Goal: Information Seeking & Learning: Compare options

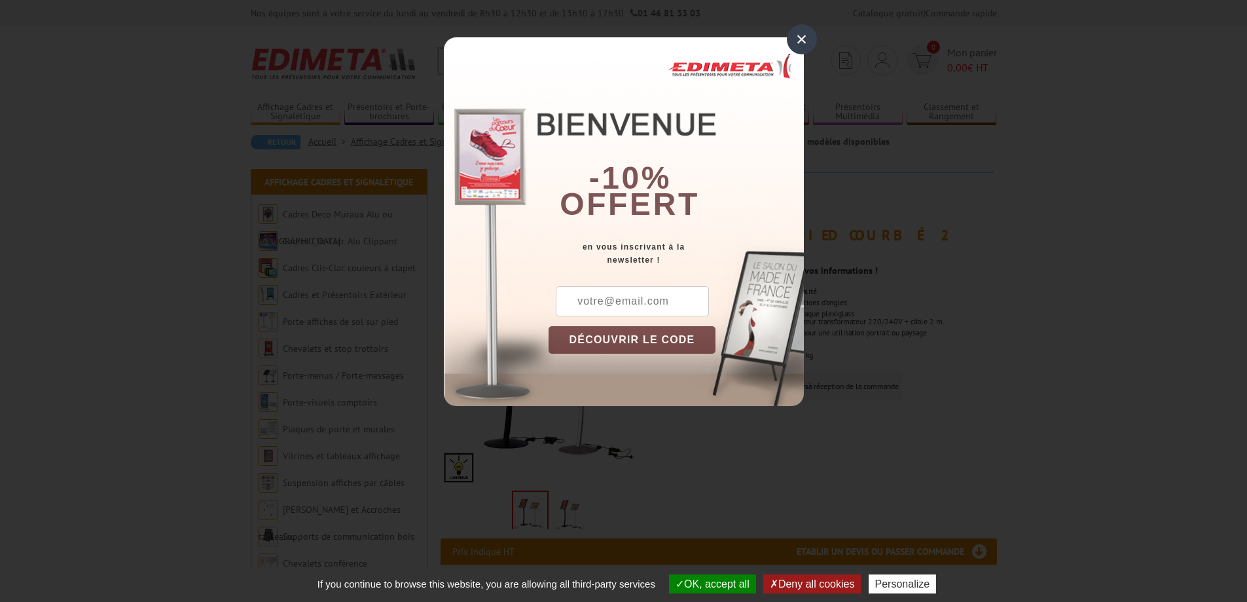
click at [798, 35] on div "×" at bounding box center [802, 39] width 30 height 30
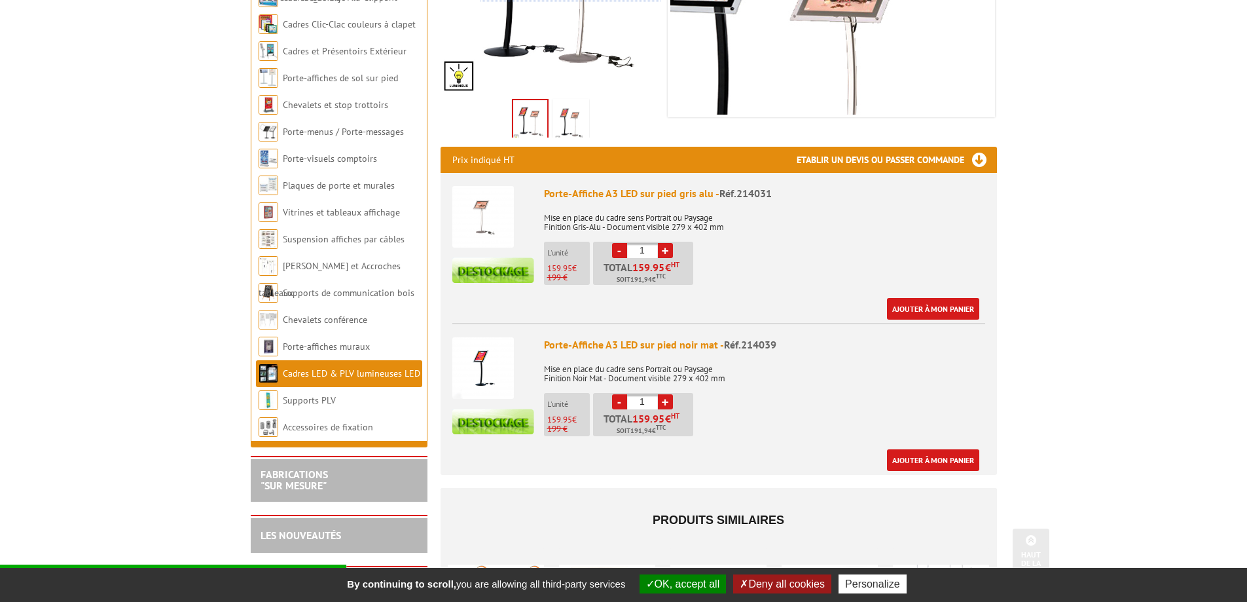
scroll to position [393, 0]
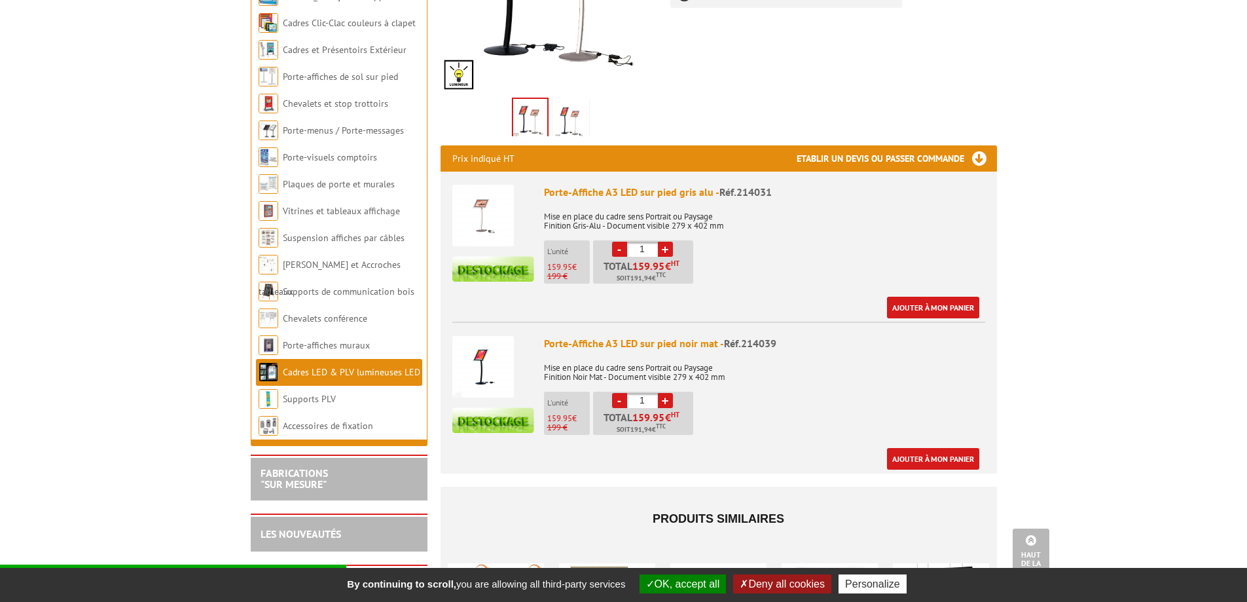
click at [325, 370] on link "Cadres LED & PLV lumineuses LED" at bounding box center [352, 372] width 138 height 12
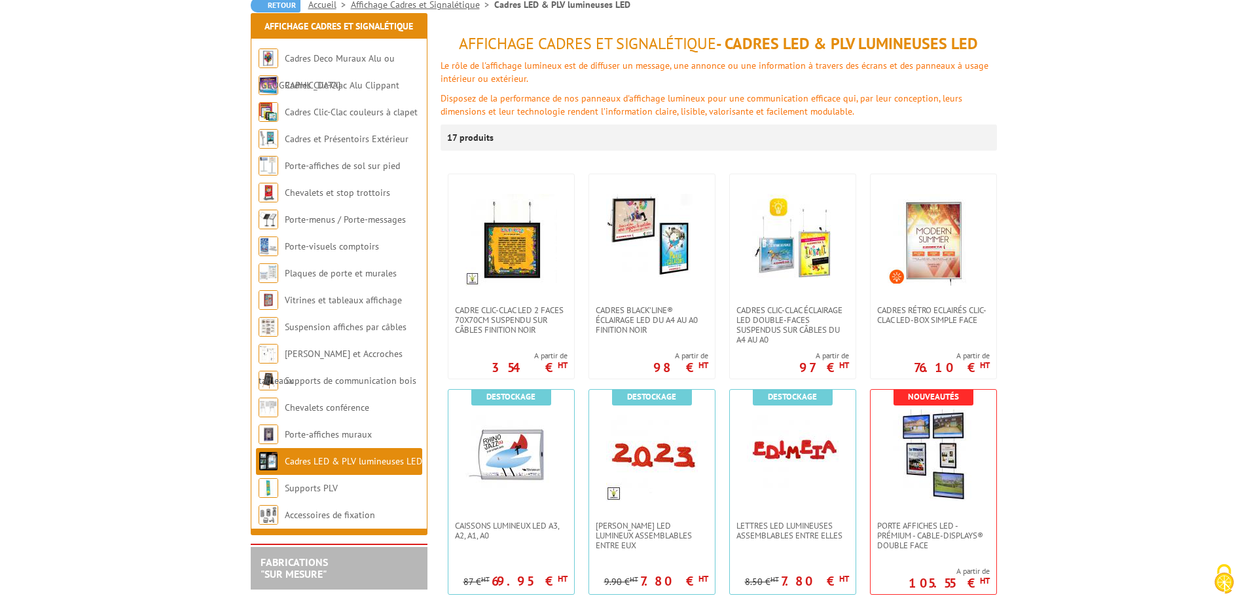
scroll to position [196, 0]
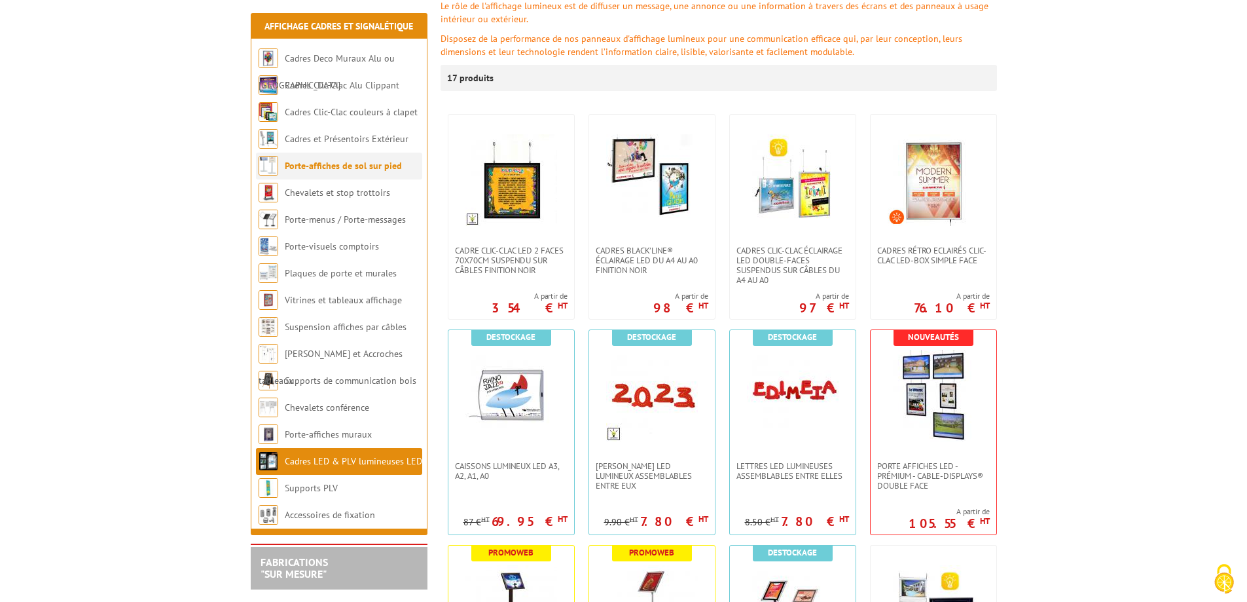
click at [325, 169] on link "Porte-affiches de sol sur pied" at bounding box center [343, 166] width 117 height 12
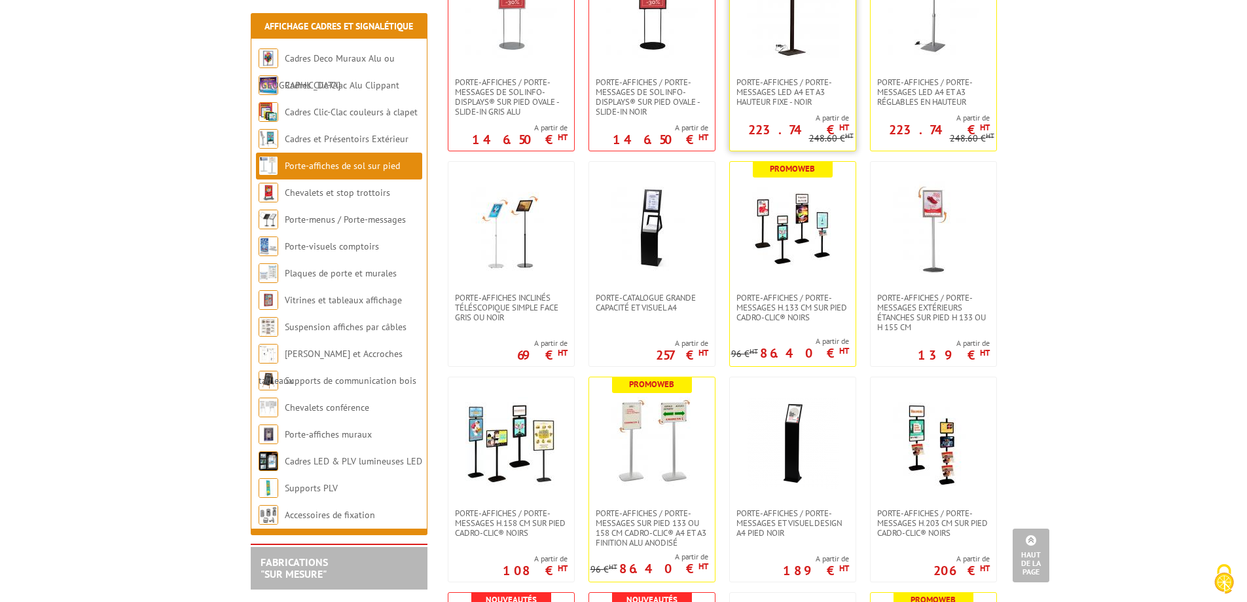
scroll to position [589, 0]
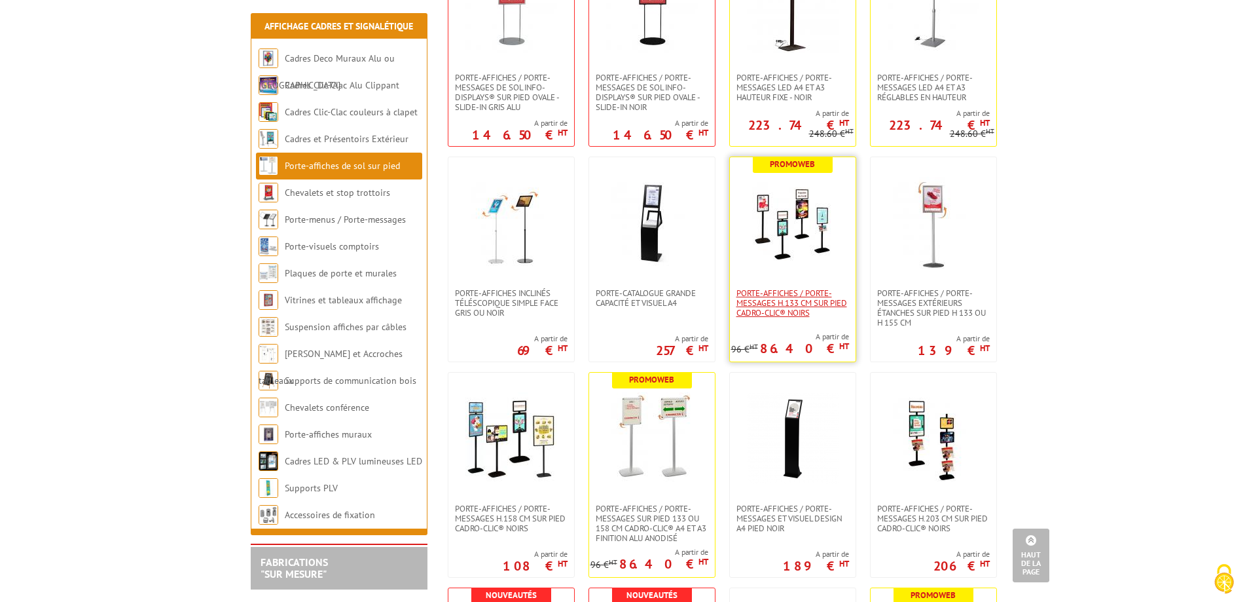
click at [758, 288] on span "Porte-affiches / Porte-messages H.133 cm sur pied Cadro-Clic® NOIRS" at bounding box center [793, 302] width 113 height 29
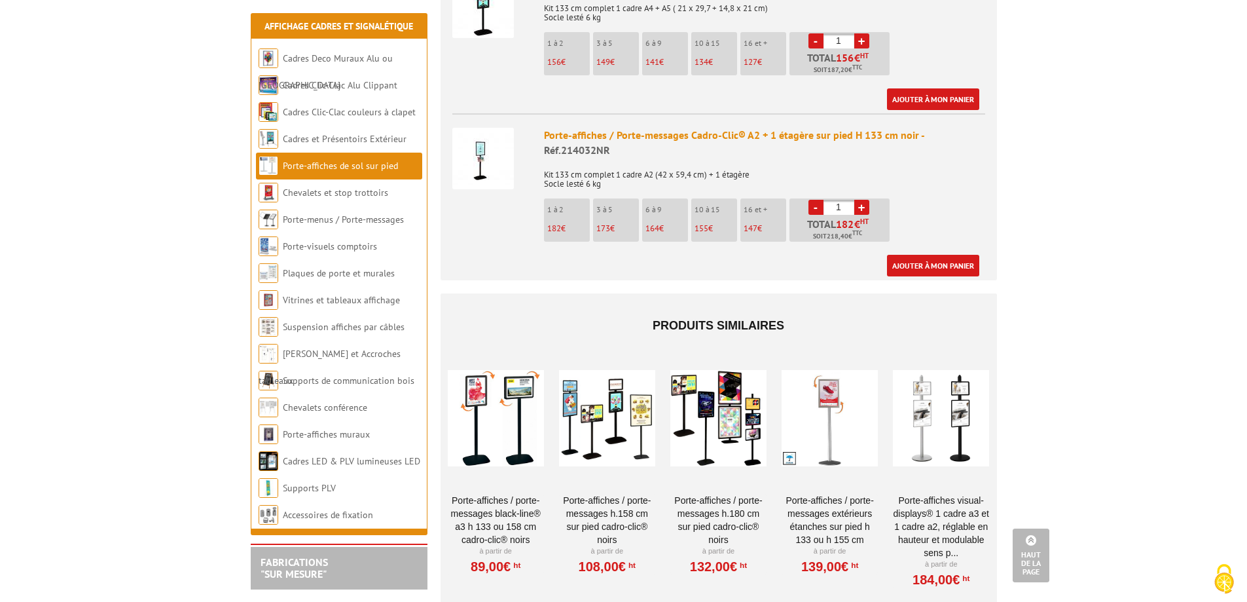
scroll to position [1179, 0]
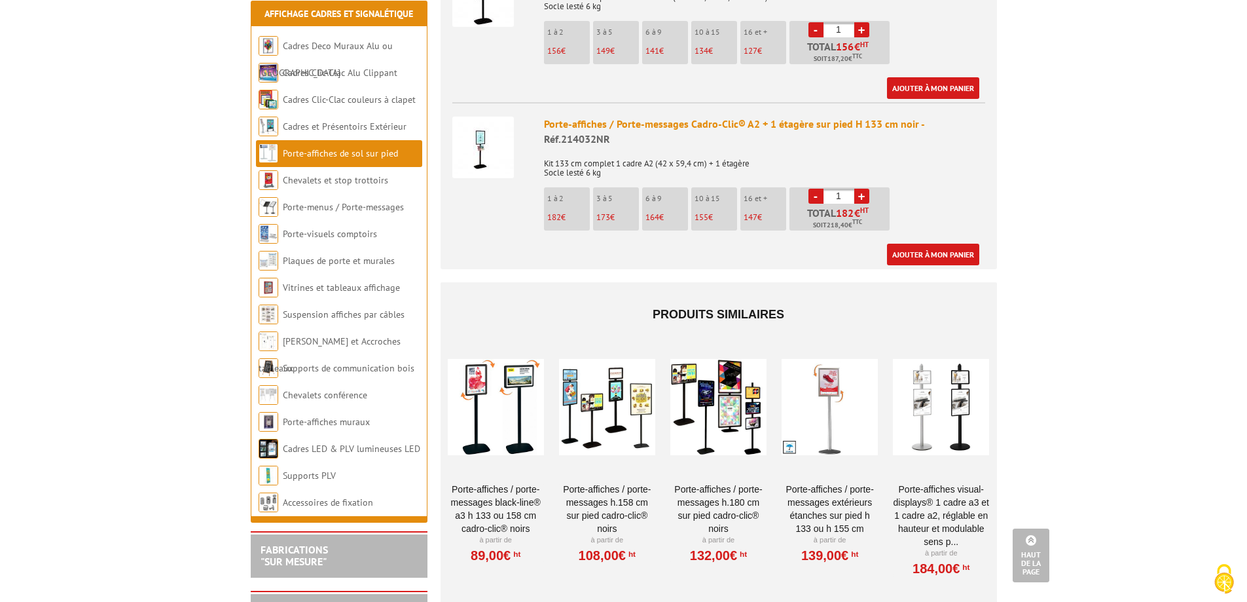
click at [508, 407] on div at bounding box center [496, 407] width 96 height 131
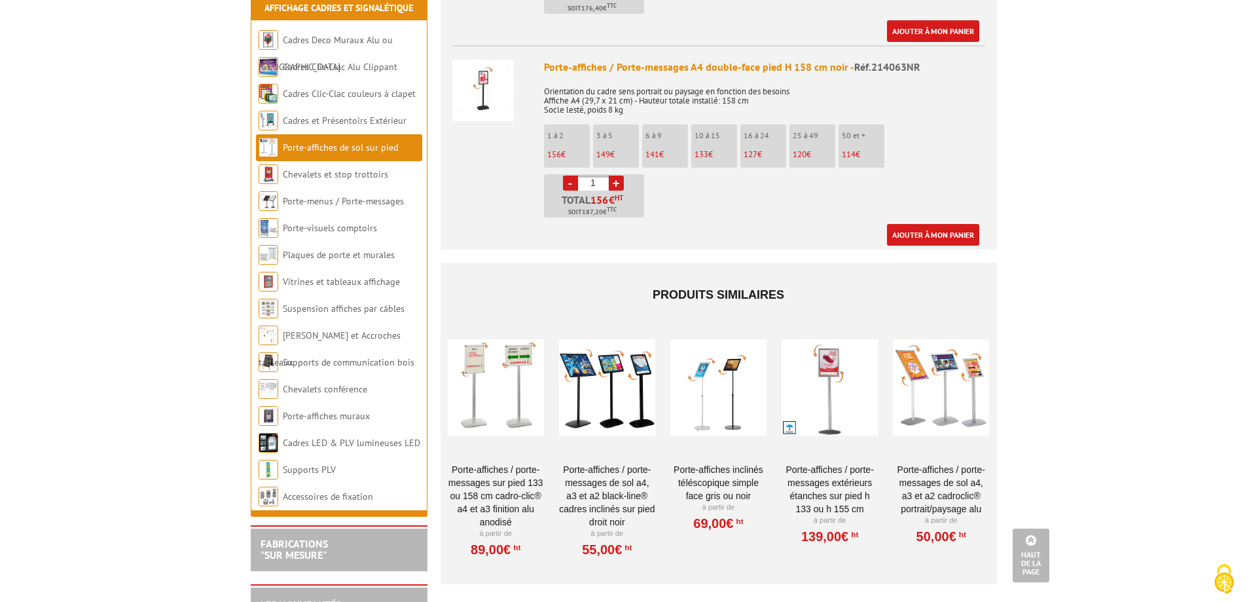
scroll to position [2161, 0]
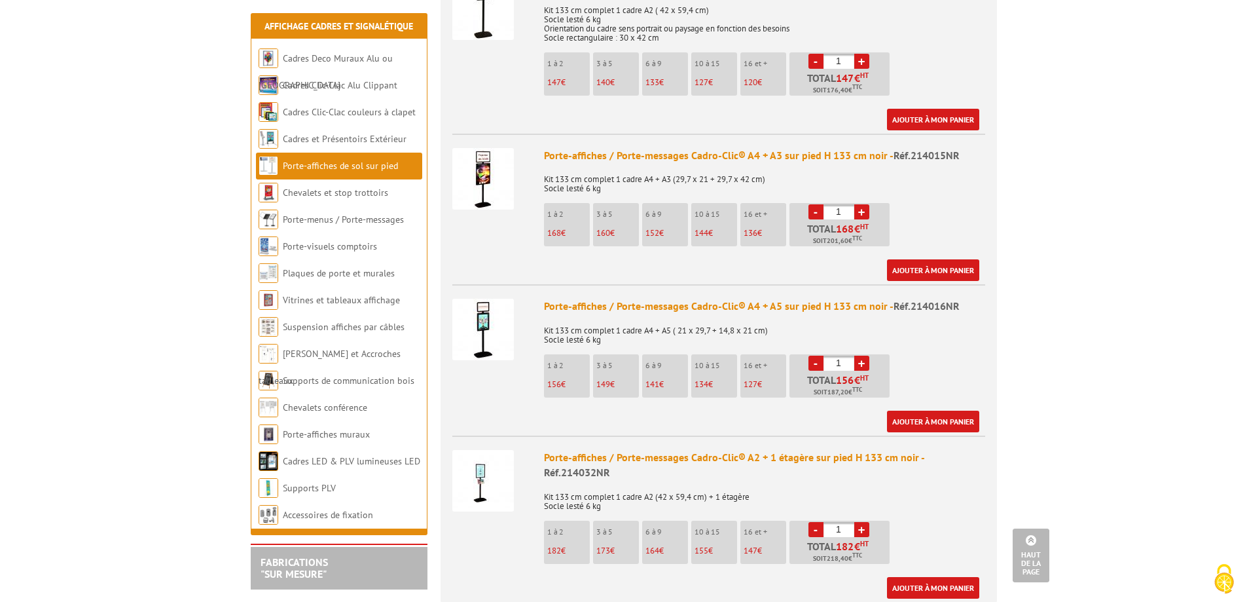
scroll to position [845, 0]
click at [351, 460] on link "Cadres LED & PLV lumineuses LED" at bounding box center [351, 461] width 136 height 12
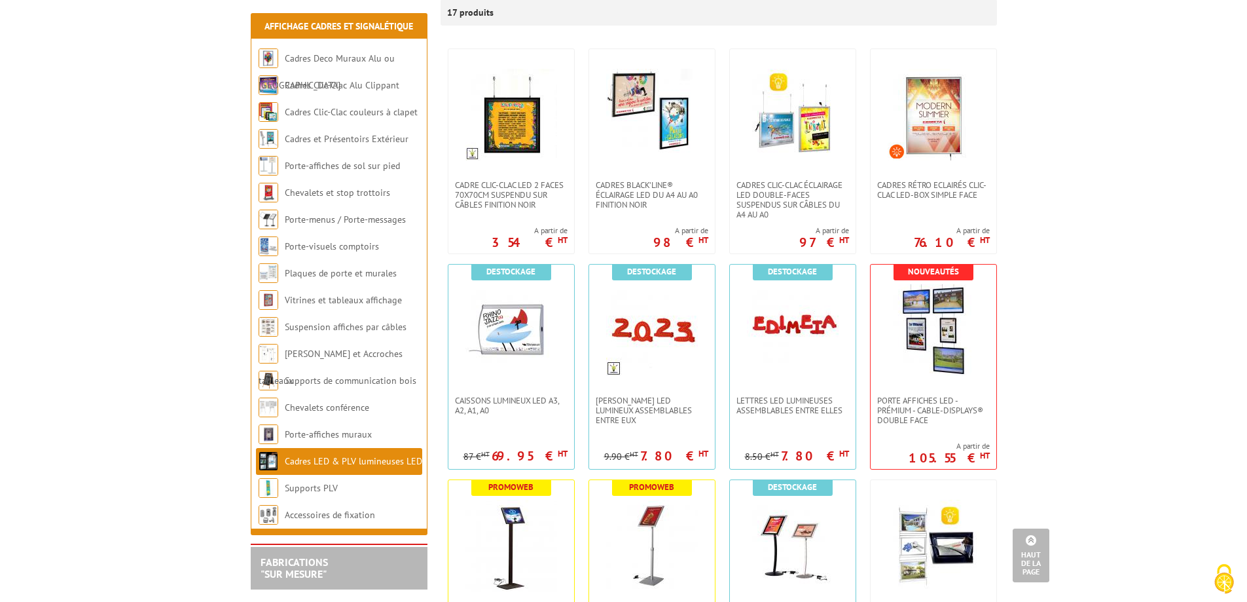
scroll to position [458, 0]
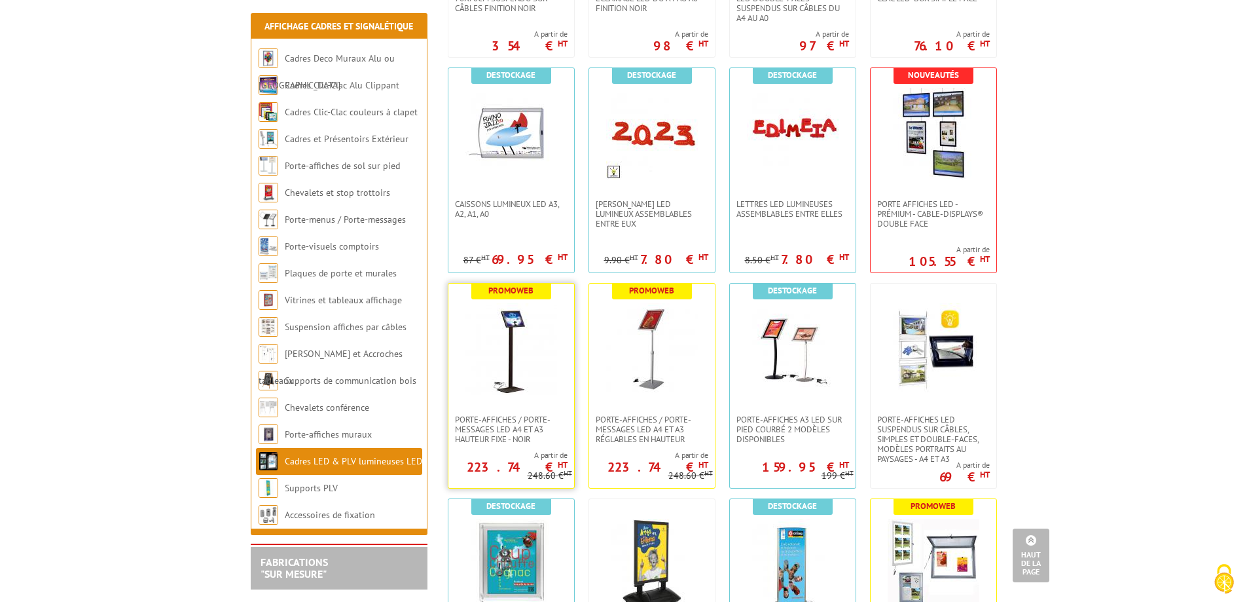
click at [515, 382] on img at bounding box center [512, 349] width 92 height 92
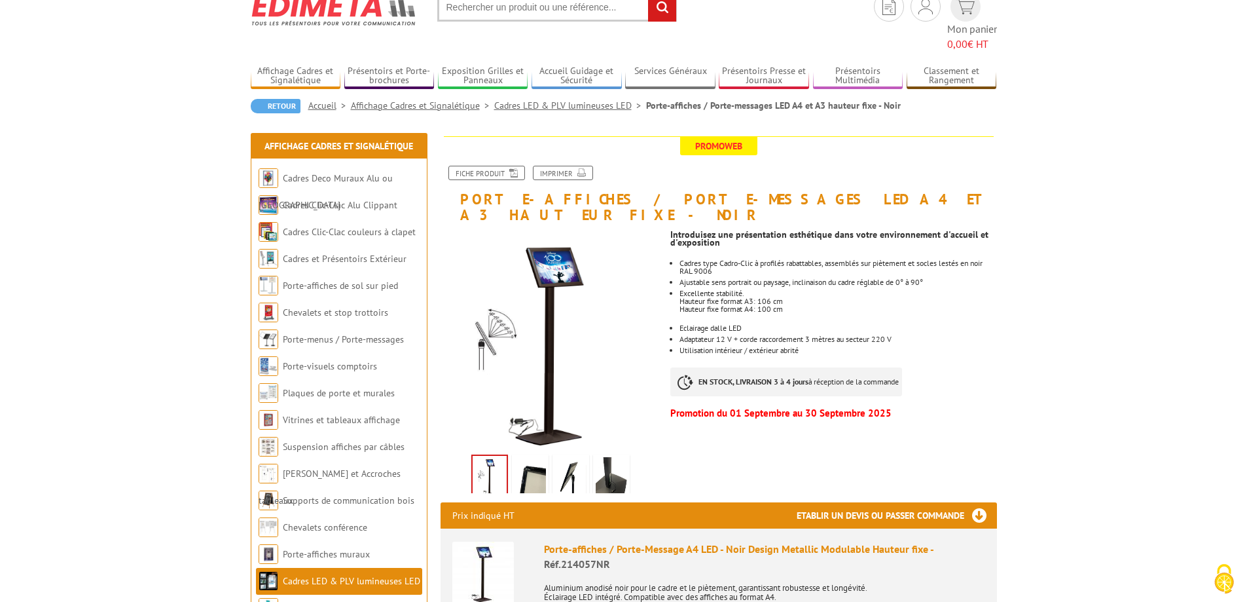
scroll to position [131, 0]
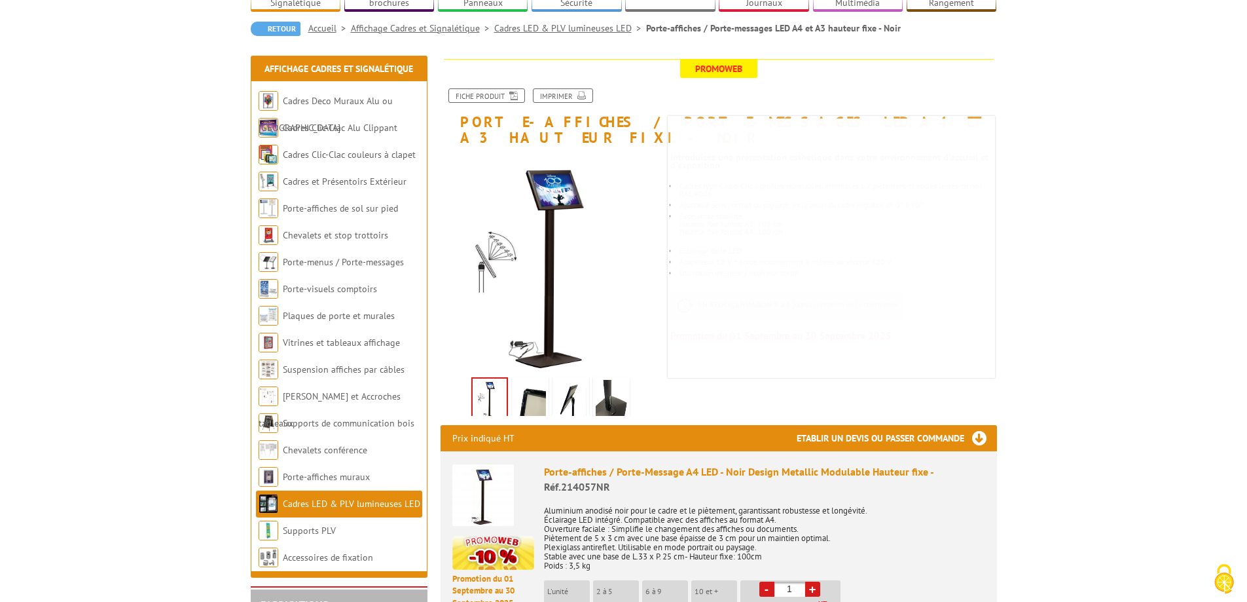
click at [528, 380] on img at bounding box center [530, 400] width 31 height 41
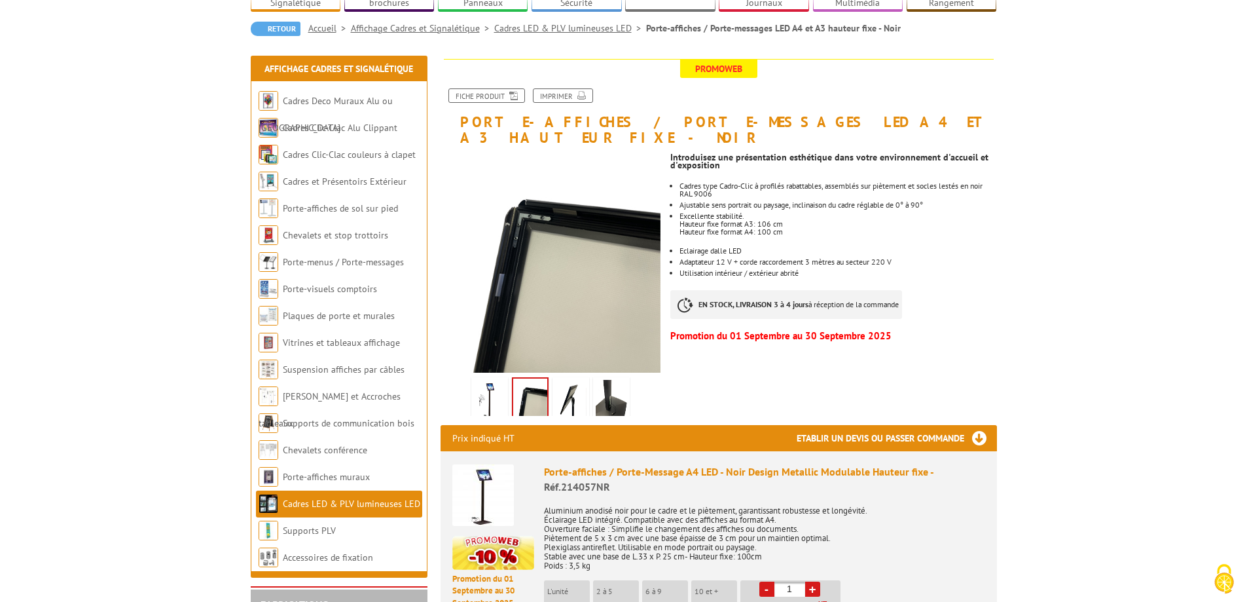
click at [566, 380] on img at bounding box center [570, 400] width 31 height 41
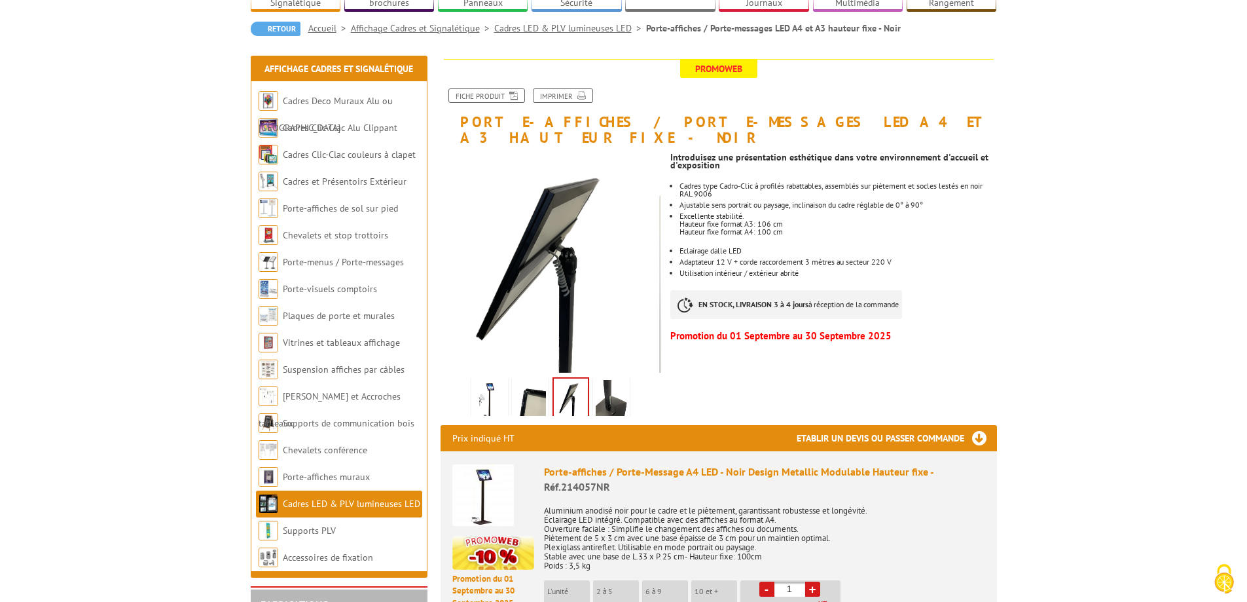
click at [610, 380] on img at bounding box center [611, 400] width 31 height 41
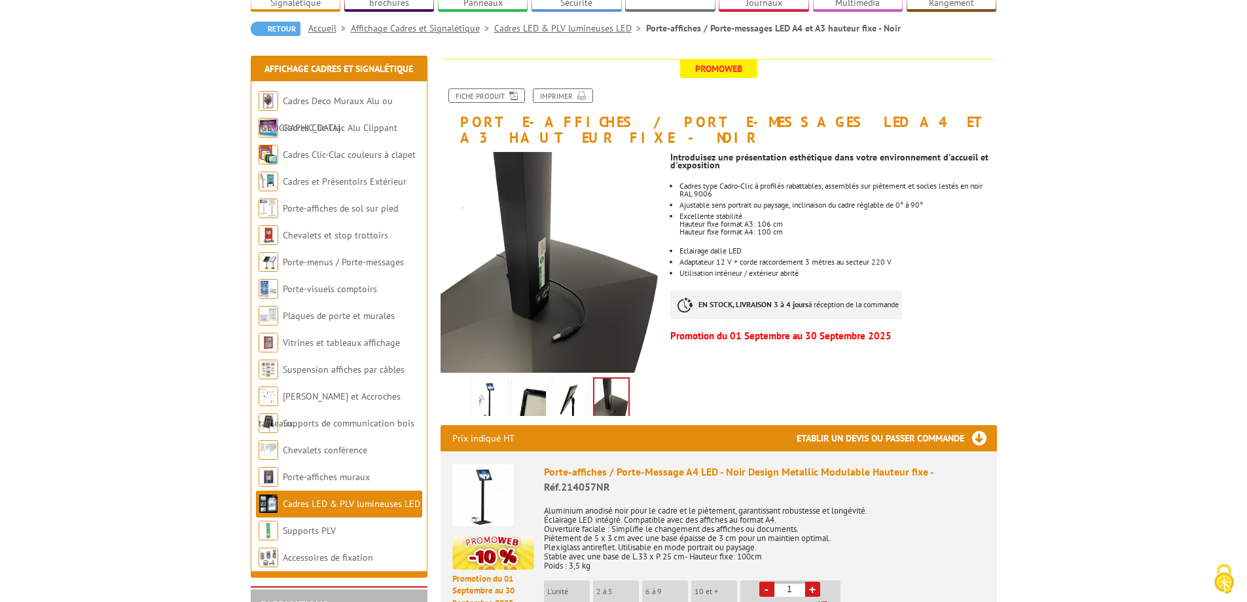
click at [557, 380] on img at bounding box center [570, 400] width 31 height 41
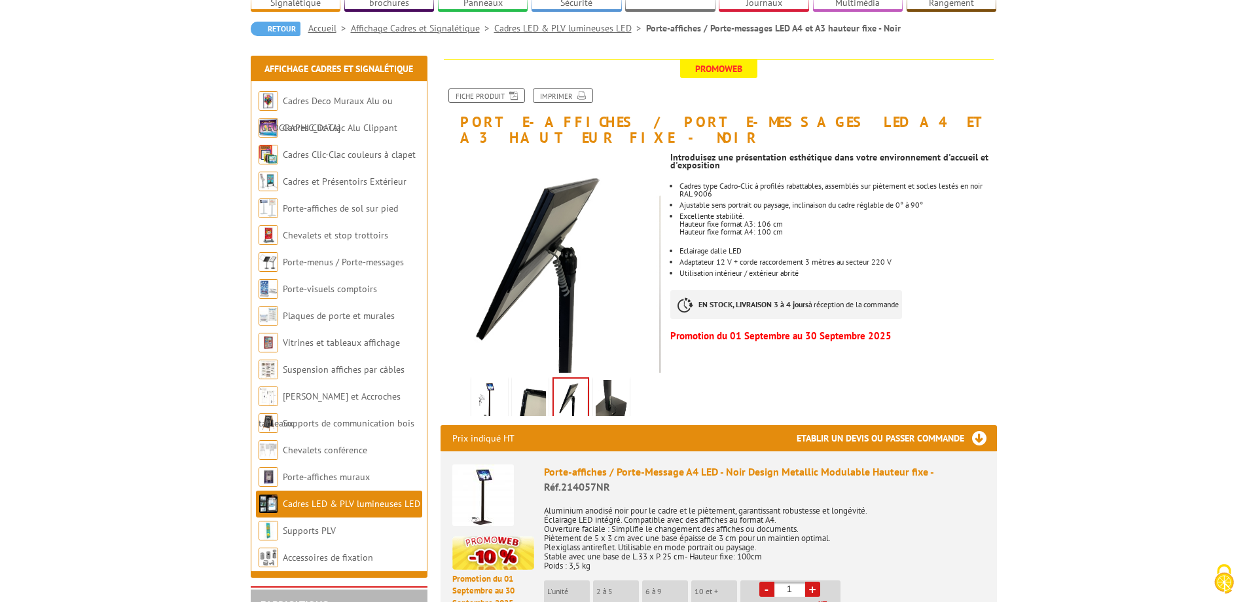
click at [542, 380] on img at bounding box center [530, 400] width 31 height 41
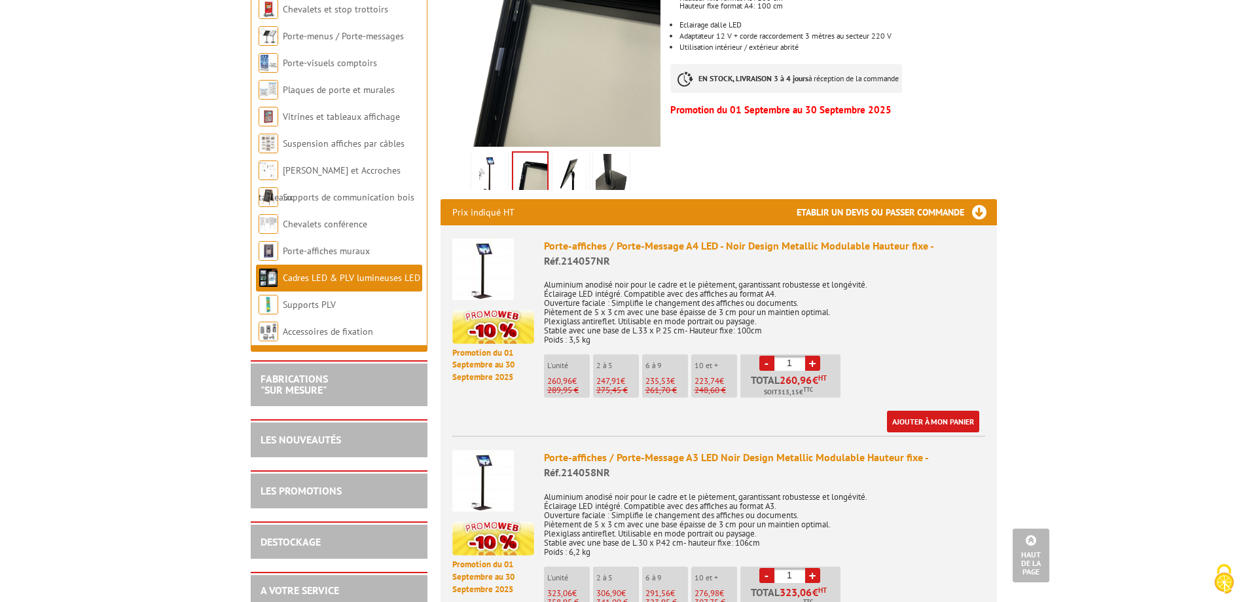
scroll to position [327, 0]
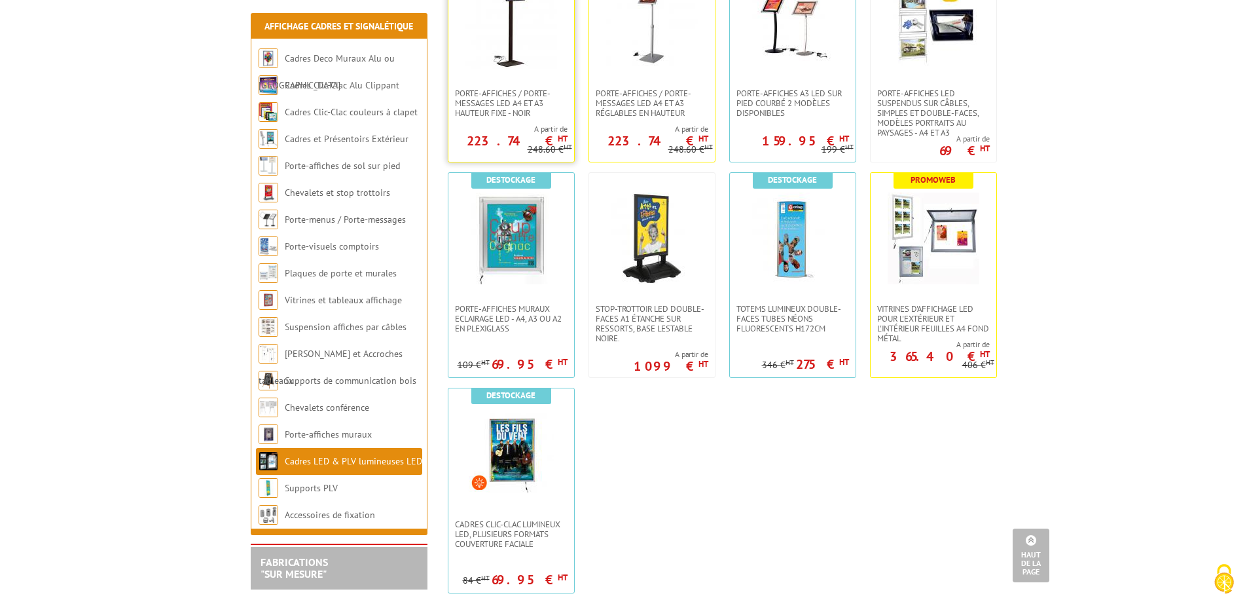
scroll to position [786, 0]
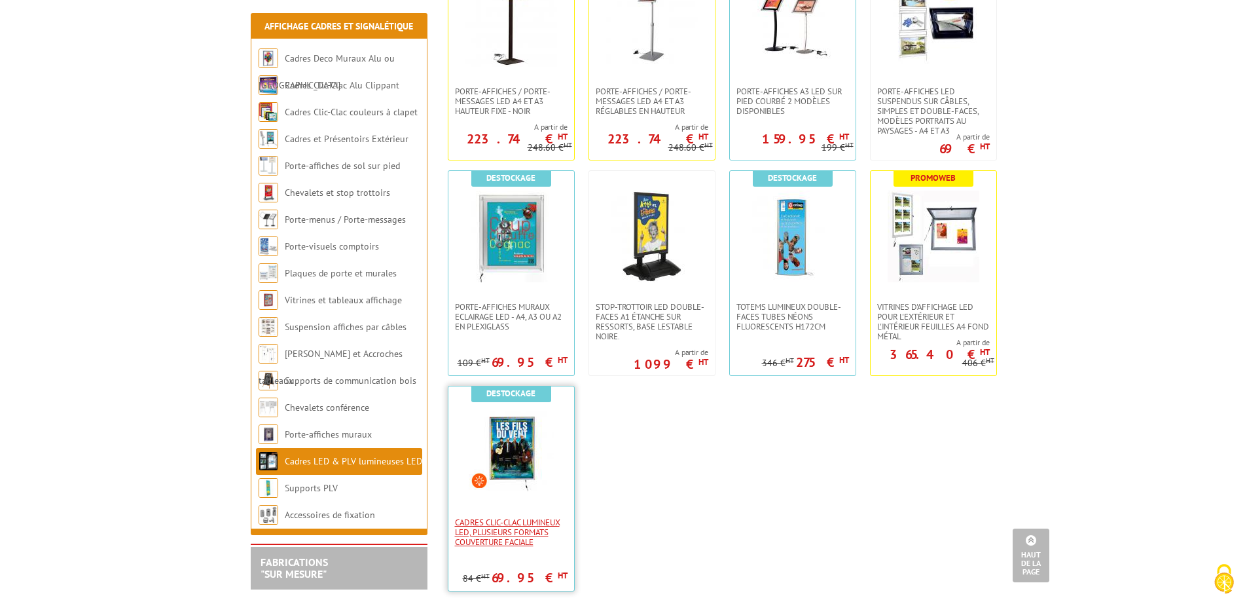
click at [505, 517] on span "Cadres Clic-Clac lumineux LED, plusieurs formats couverture faciale" at bounding box center [511, 531] width 113 height 29
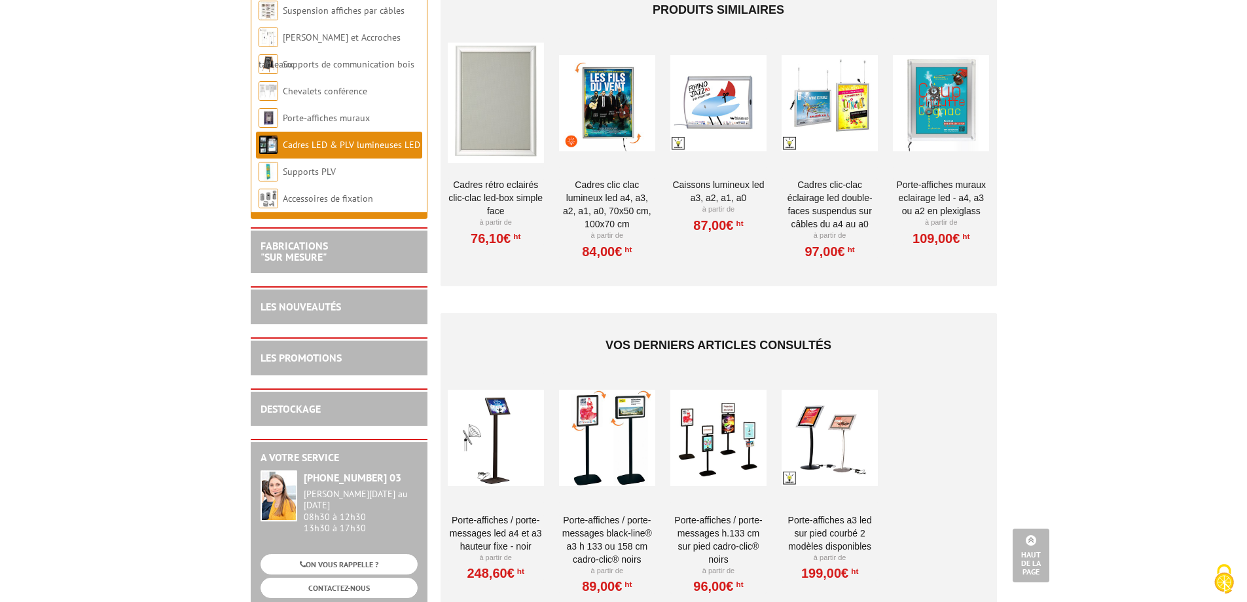
scroll to position [1506, 0]
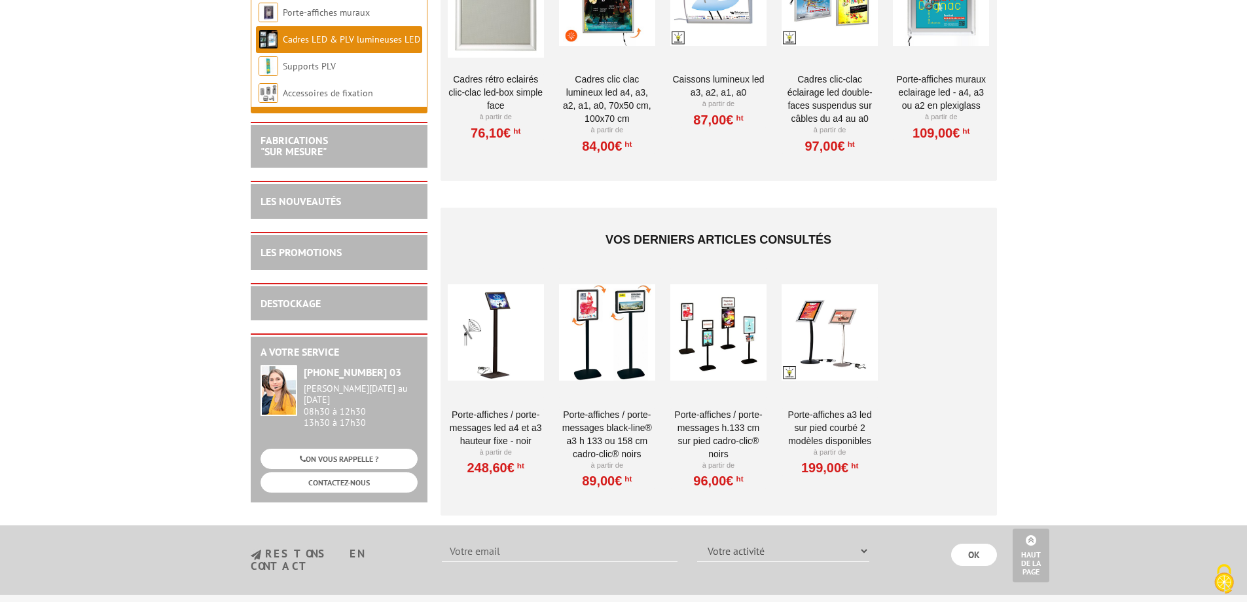
click at [837, 408] on link "Porte-affiches A3 LED sur pied courbé 2 modèles disponibles" at bounding box center [830, 427] width 96 height 39
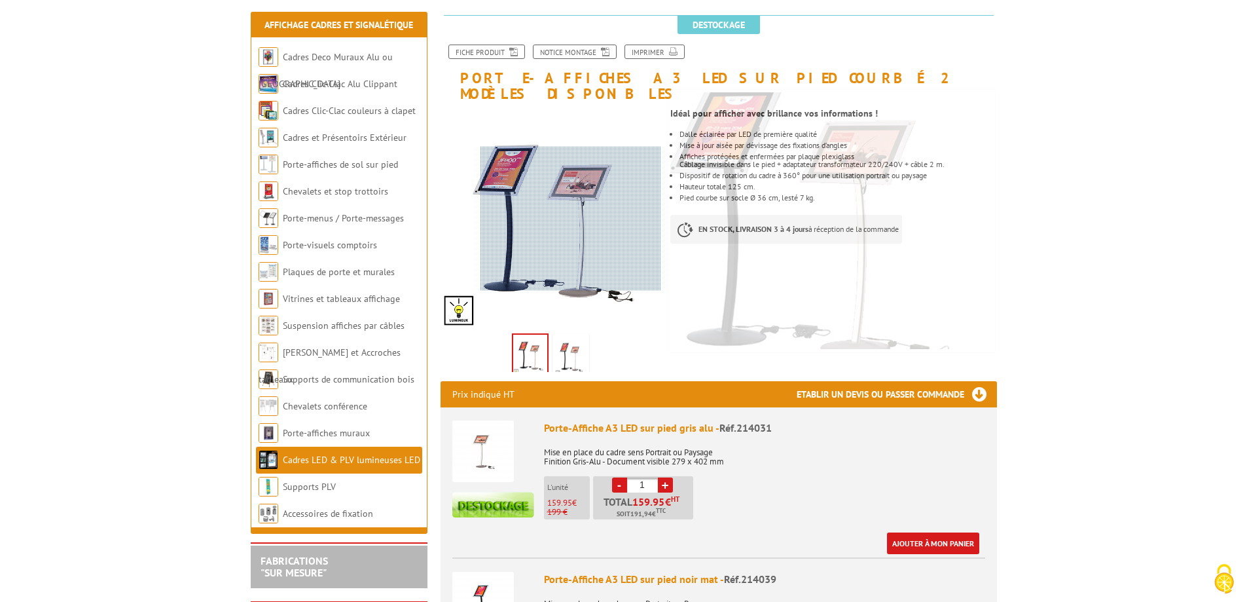
scroll to position [262, 0]
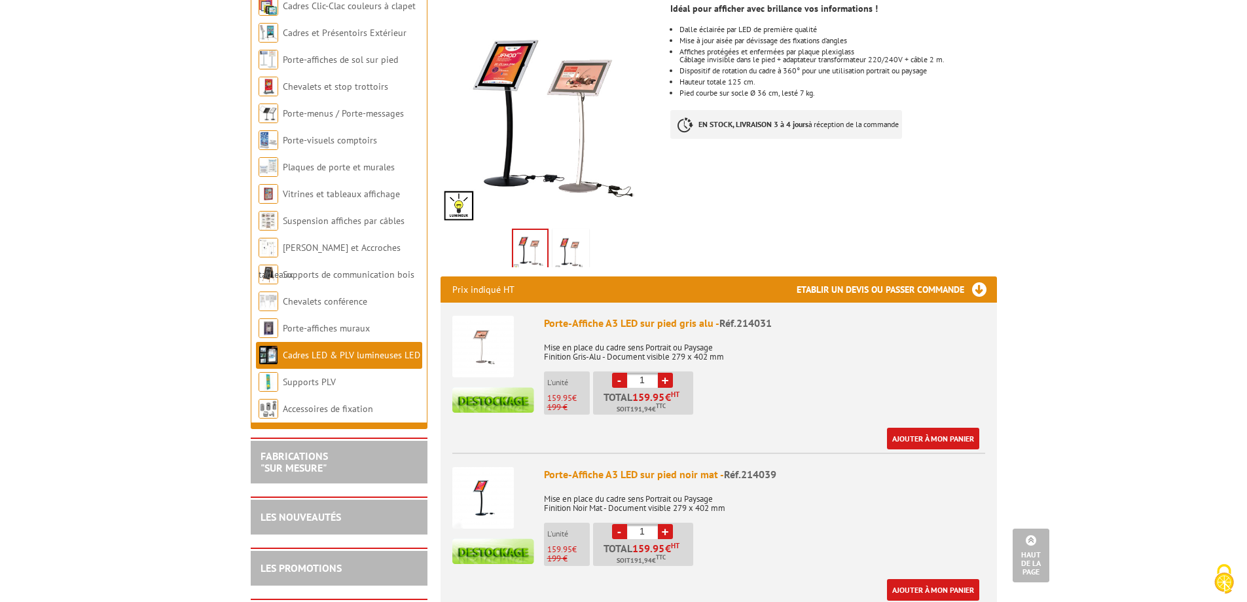
click at [478, 467] on img at bounding box center [483, 498] width 62 height 62
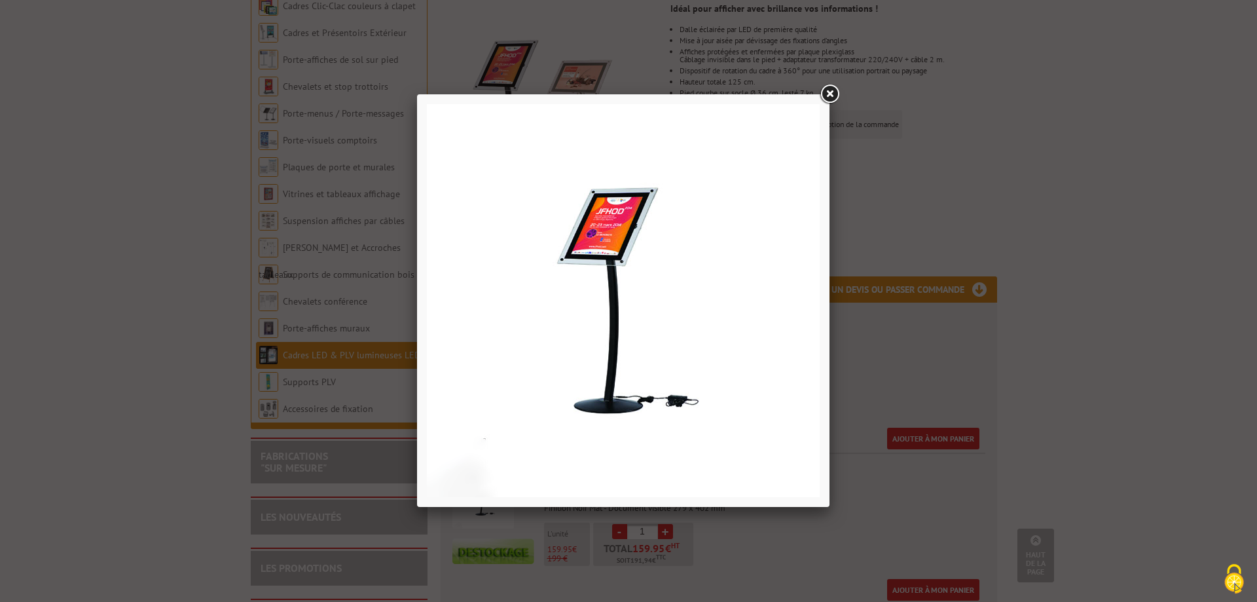
click at [830, 101] on link at bounding box center [830, 95] width 24 height 24
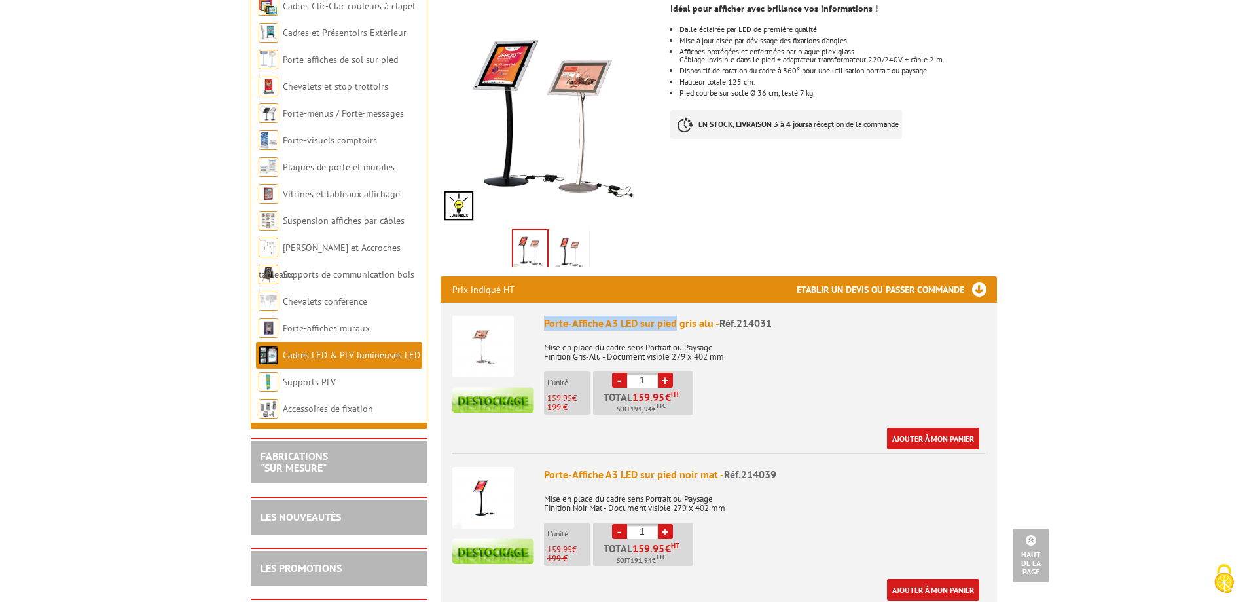
drag, startPoint x: 545, startPoint y: 309, endPoint x: 674, endPoint y: 312, distance: 129.0
click at [674, 316] on div "Porte-Affiche A3 LED sur pied gris alu - Réf.214031" at bounding box center [764, 323] width 441 height 15
copy div "Porte-Affiche A3 LED sur pied"
